Goal: Task Accomplishment & Management: Complete application form

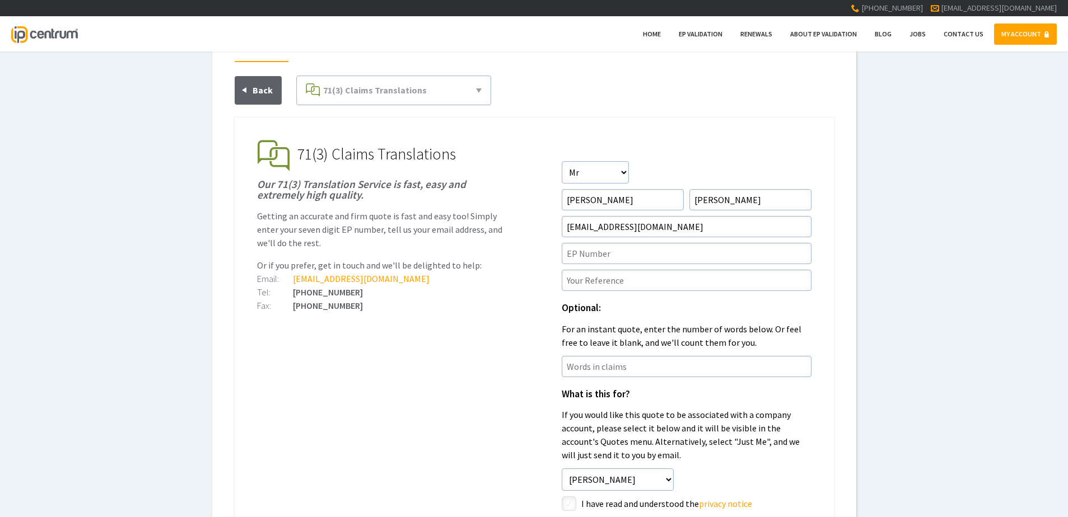
scroll to position [56, 0]
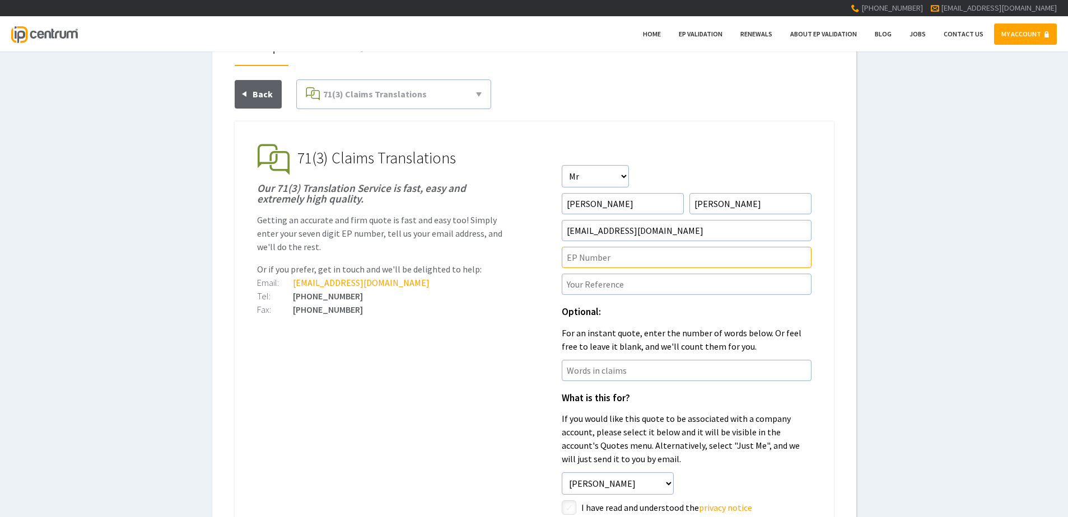
click at [618, 264] on input"] "text" at bounding box center [687, 257] width 250 height 21
paste input"] "3769246"
type input"] "ep3769246"
click at [634, 283] on input"] "text" at bounding box center [687, 284] width 250 height 21
paste input"] "P37977EPN1"
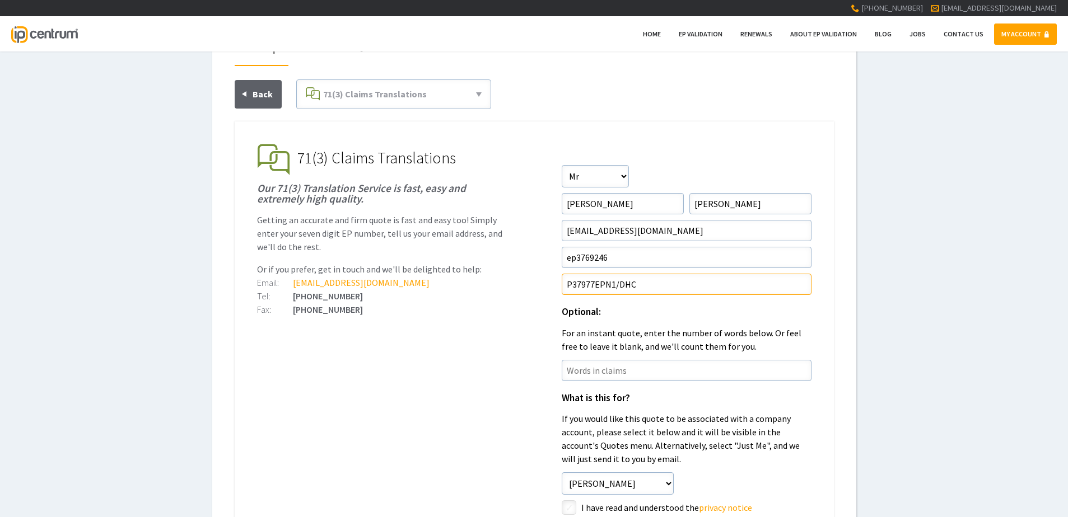
type input"] "P37977EPN1/DHC"
drag, startPoint x: 576, startPoint y: 256, endPoint x: 516, endPoint y: 250, distance: 59.7
click at [520, 253] on ul "EP Validation & Unitary Effect IP Centrum makes European Patent Validation and …" at bounding box center [534, 421] width 599 height 599
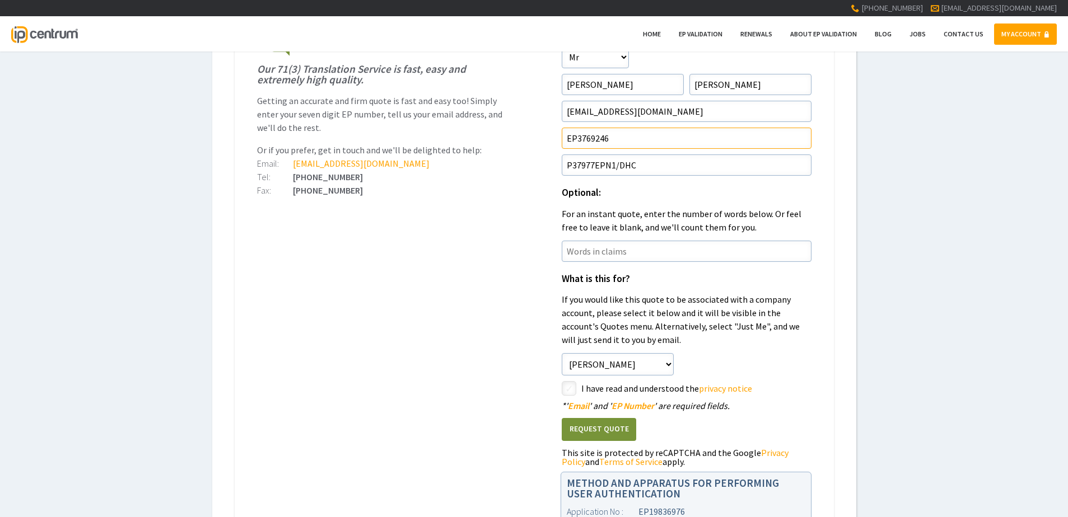
scroll to position [224, 0]
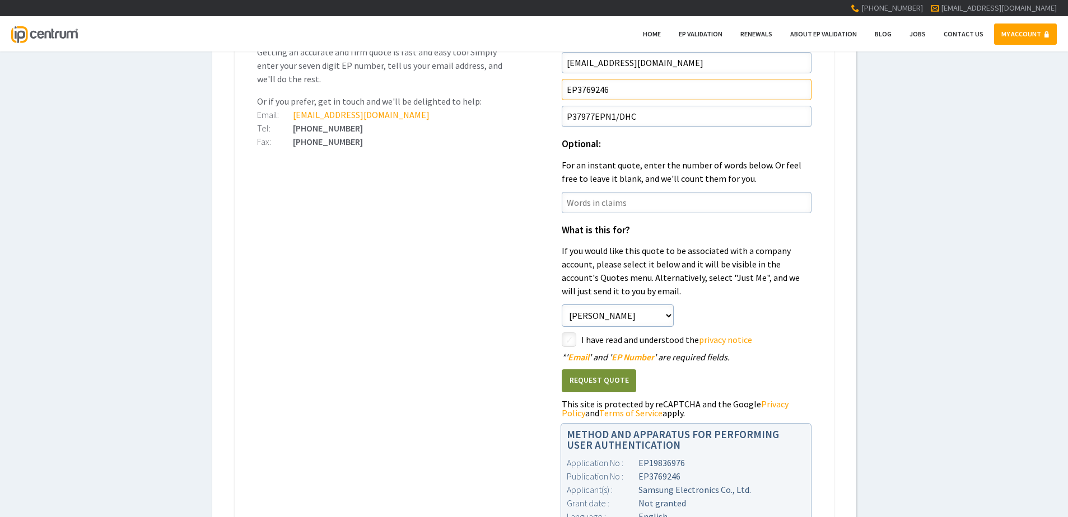
type input"] "EP3769246"
click at [570, 341] on input"] "checkbox" at bounding box center [570, 340] width 13 height 13
checkbox input"] "true"
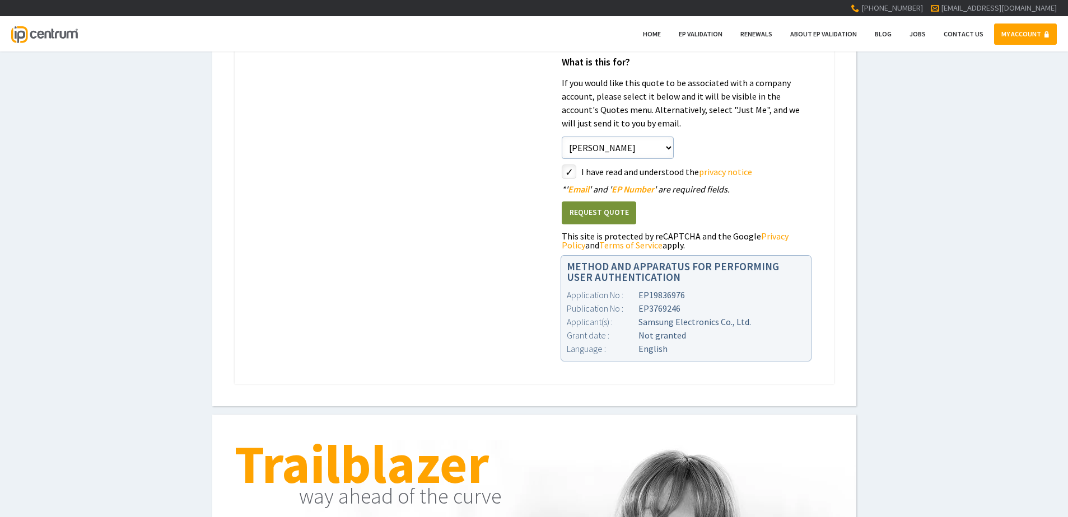
click at [586, 205] on button "Request Quote" at bounding box center [599, 213] width 74 height 23
